Goal: Transaction & Acquisition: Purchase product/service

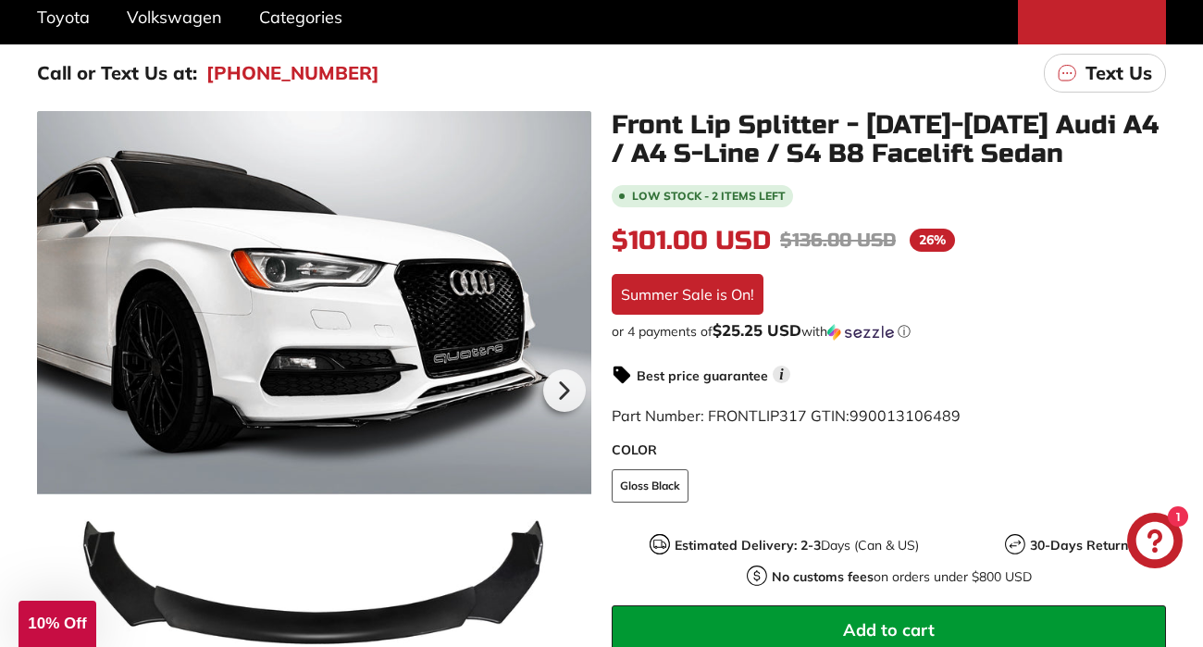
scroll to position [260, 0]
click at [562, 403] on icon at bounding box center [563, 390] width 43 height 43
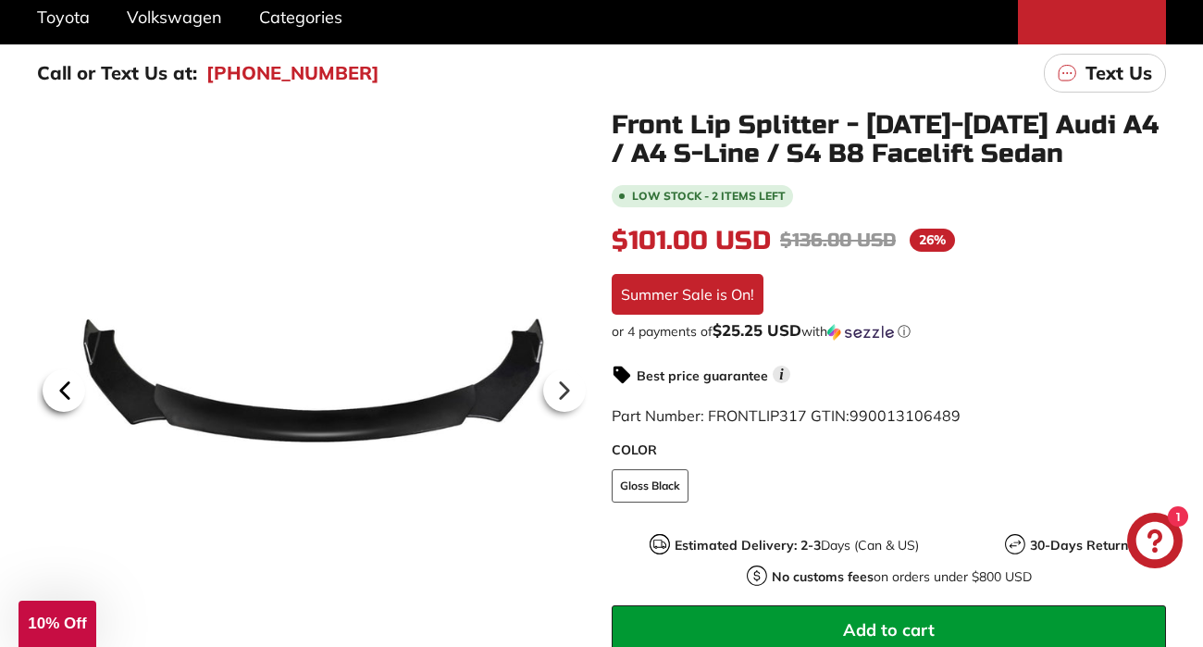
click at [52, 399] on icon at bounding box center [64, 390] width 43 height 43
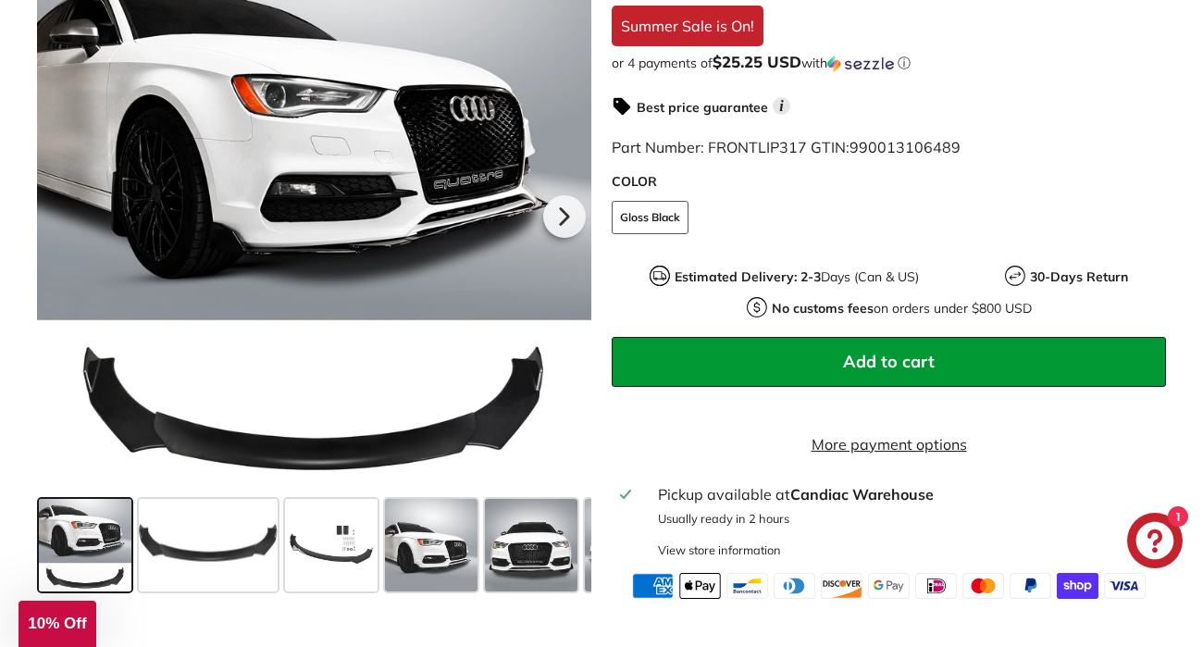
scroll to position [522, 0]
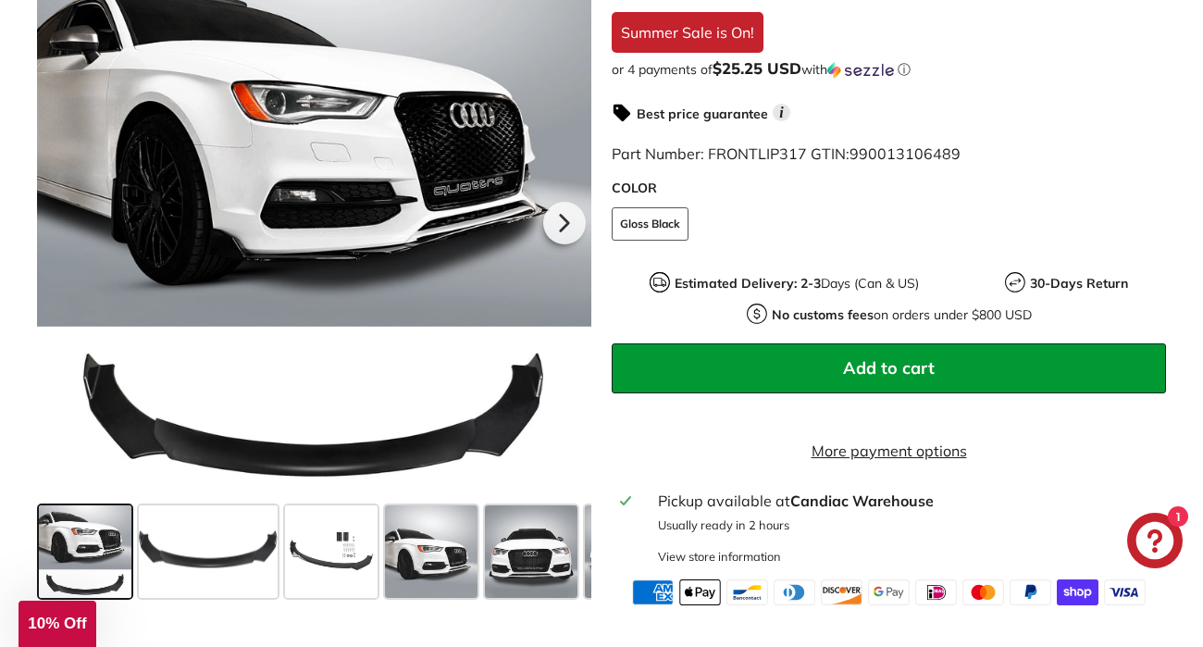
click at [524, 553] on span at bounding box center [531, 551] width 93 height 93
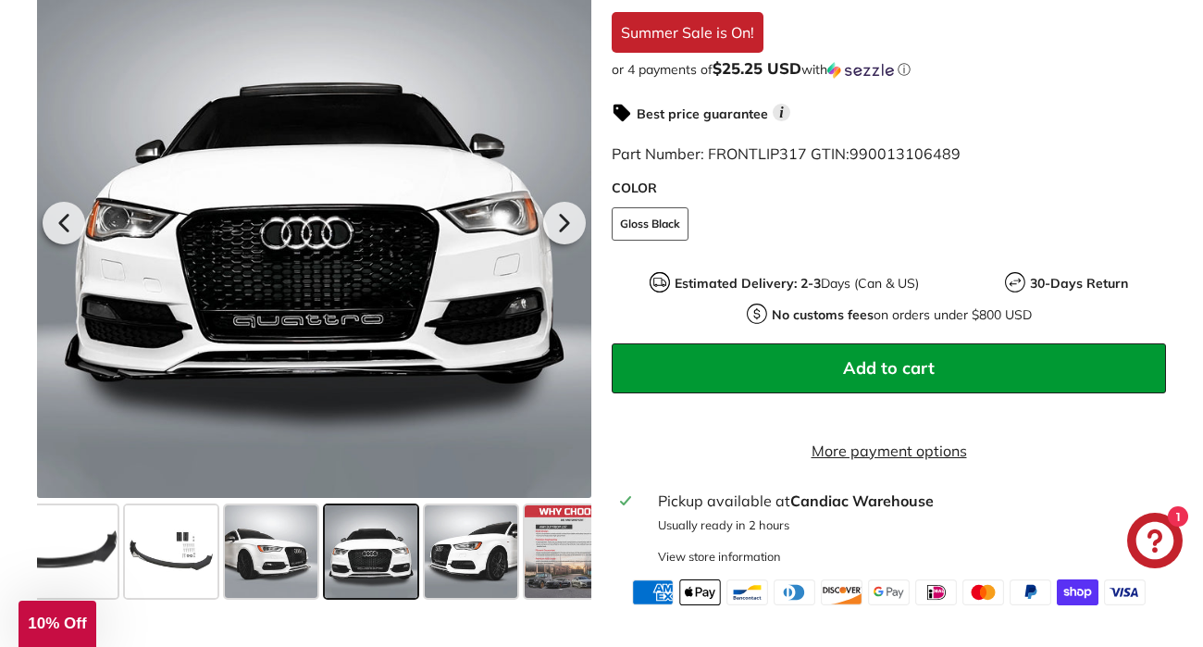
scroll to position [0, 190]
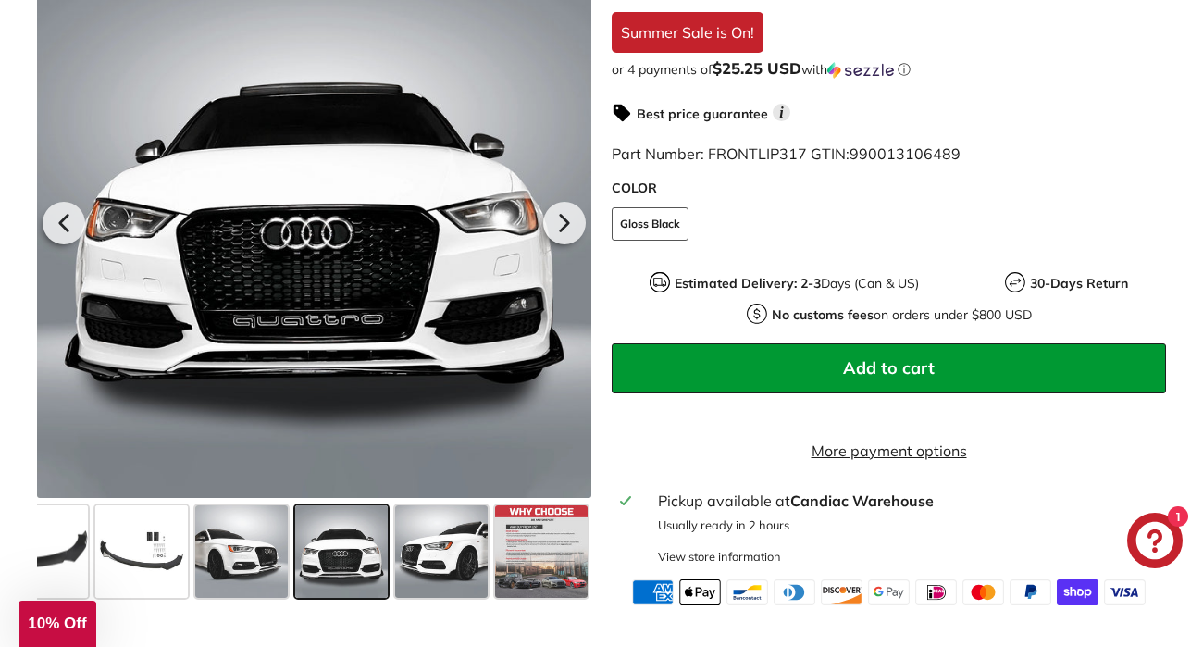
click at [406, 598] on span at bounding box center [441, 551] width 93 height 93
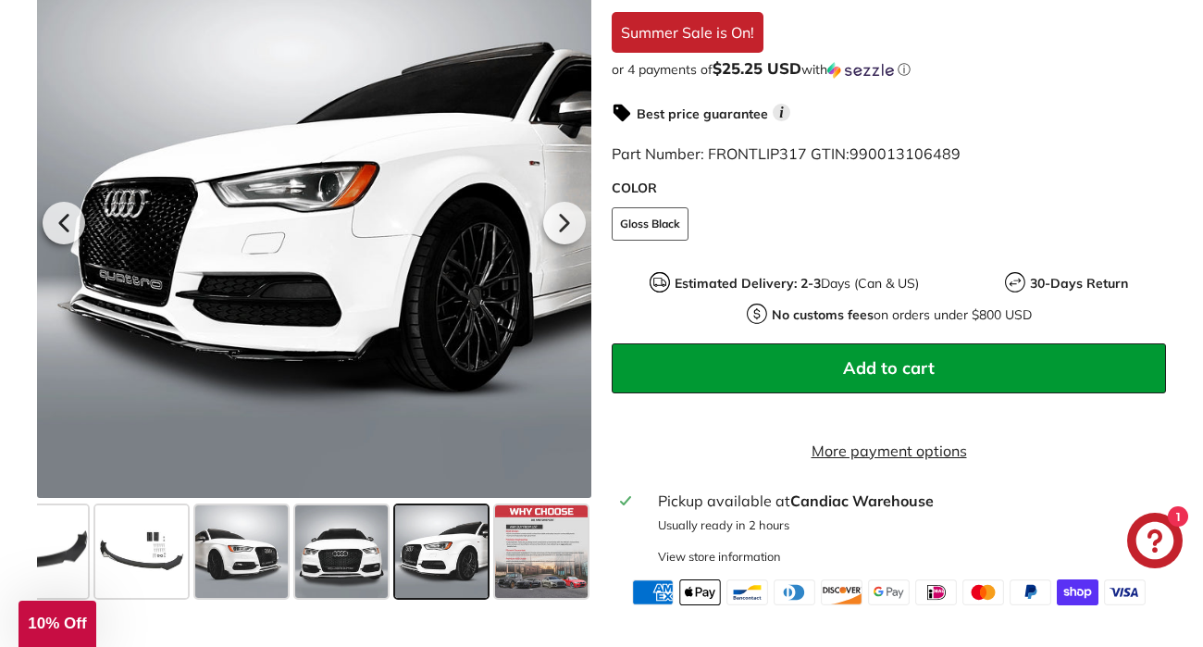
click at [292, 599] on div at bounding box center [342, 552] width 100 height 100
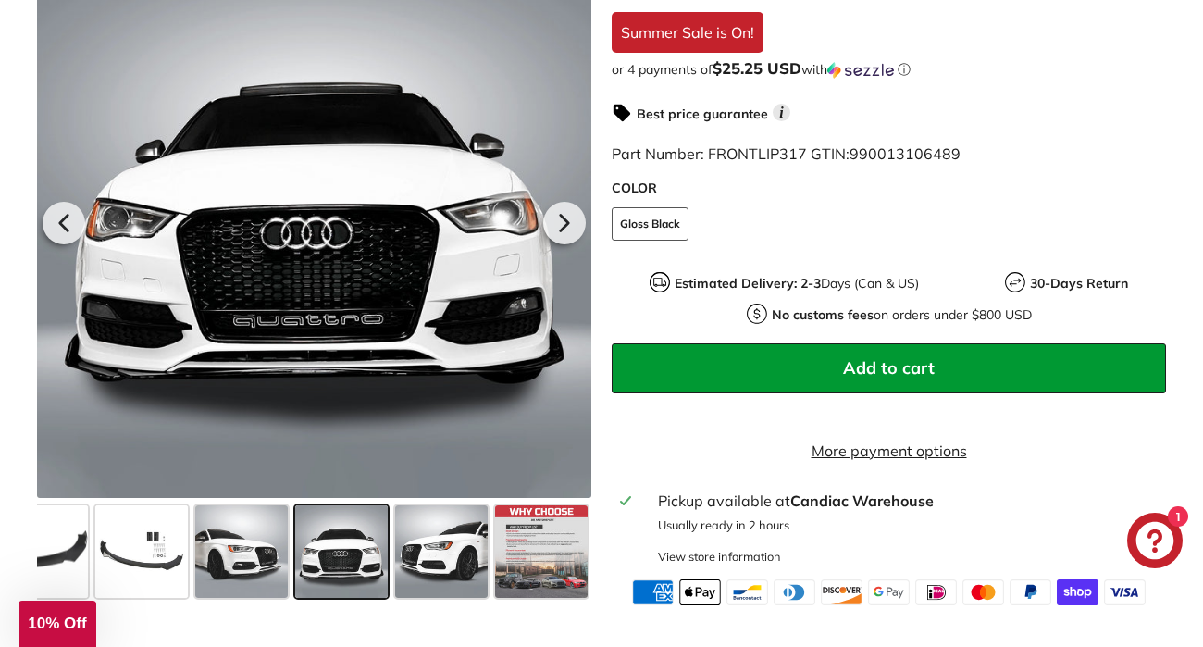
click at [255, 586] on span at bounding box center [241, 551] width 93 height 93
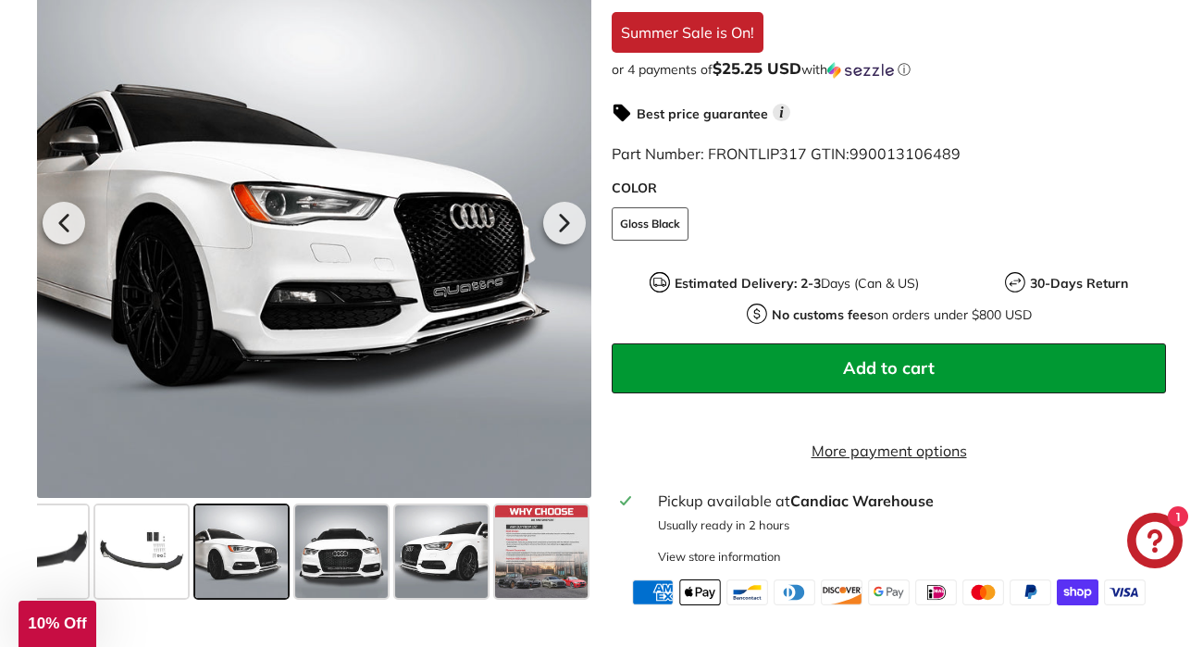
click at [330, 598] on span at bounding box center [341, 551] width 93 height 93
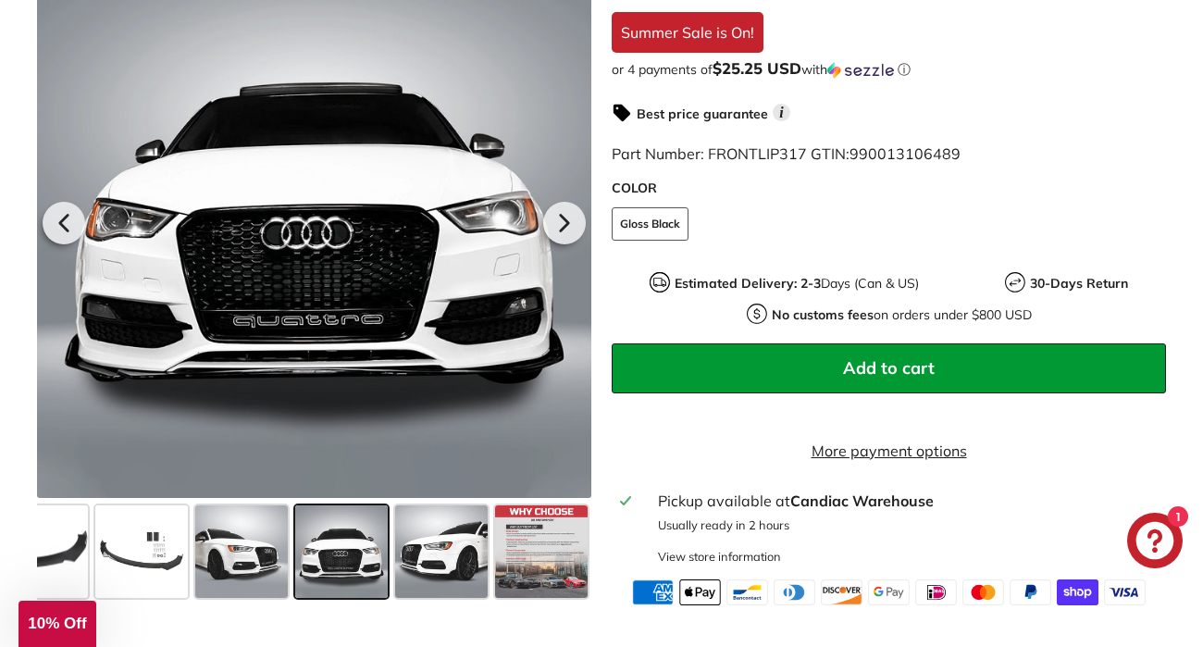
click at [276, 581] on span at bounding box center [241, 551] width 93 height 93
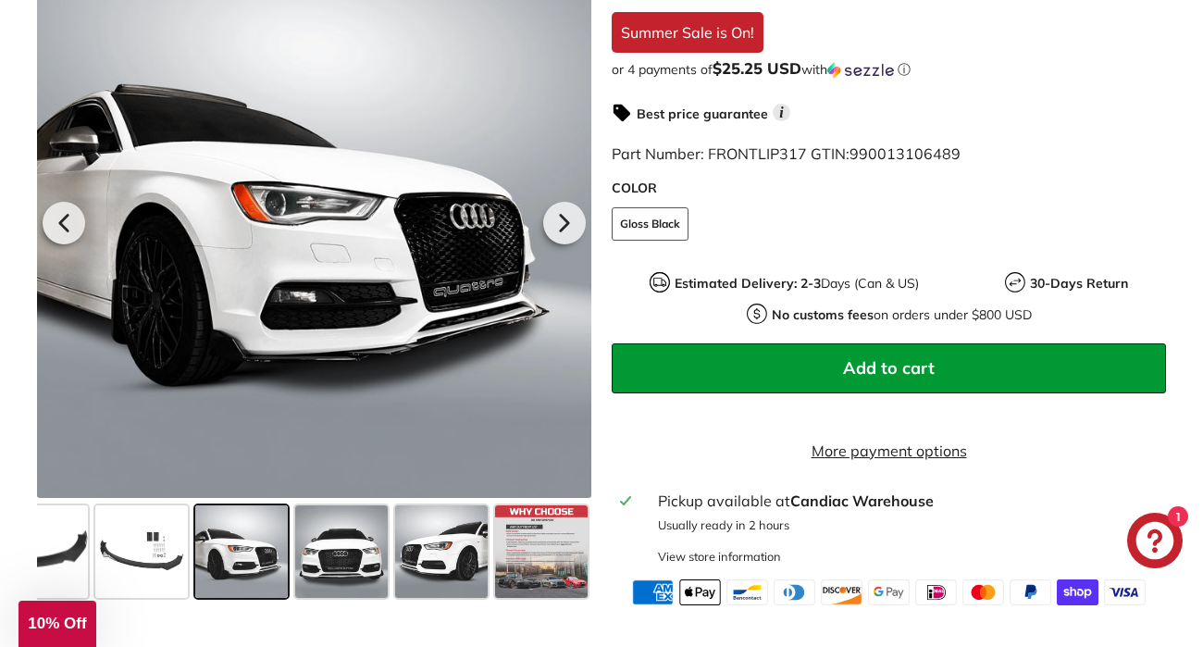
click at [342, 590] on span at bounding box center [341, 551] width 93 height 93
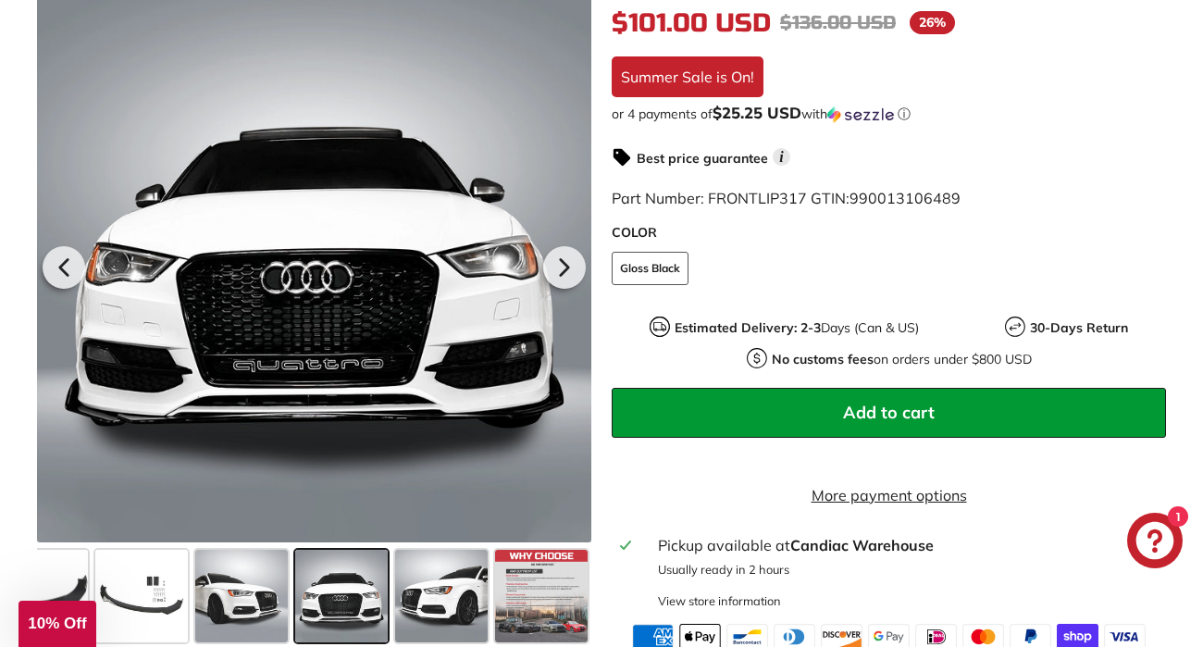
scroll to position [488, 0]
